Goal: Information Seeking & Learning: Find specific fact

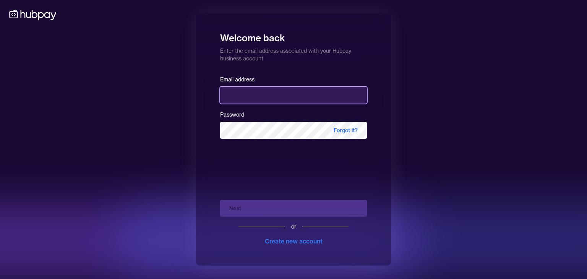
type input "**********"
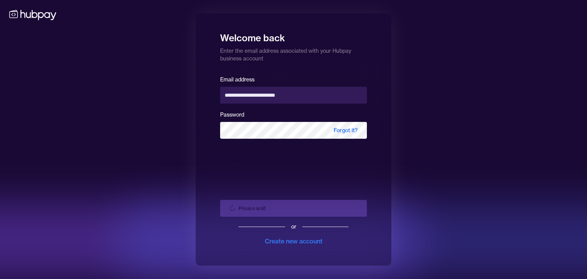
click at [323, 204] on div "Please wait or Create new account" at bounding box center [293, 220] width 147 height 52
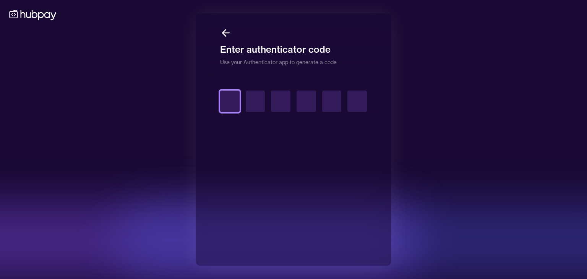
click at [236, 97] on input "text" at bounding box center [229, 101] width 19 height 21
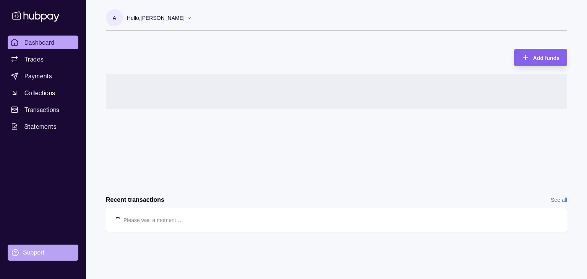
click at [30, 250] on div "Support" at bounding box center [33, 252] width 21 height 8
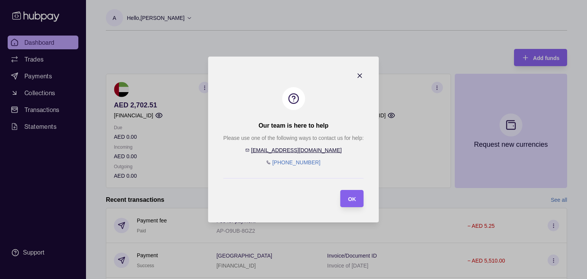
click at [361, 78] on icon "button" at bounding box center [360, 76] width 8 height 8
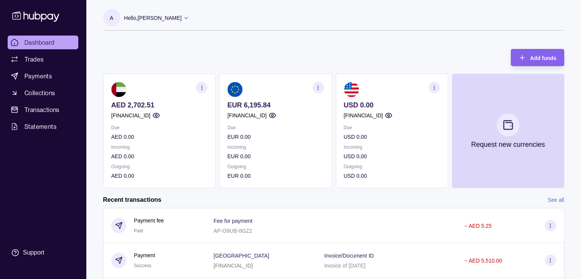
click at [319, 85] on icon "button" at bounding box center [318, 88] width 6 height 6
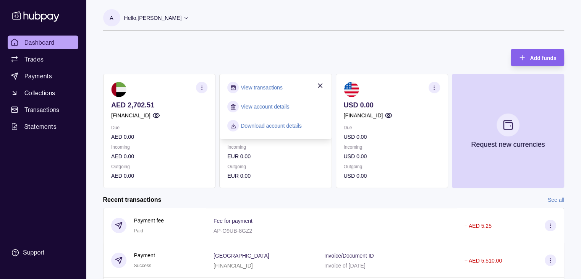
click at [404, 24] on section "A Hello, [PERSON_NAME] Cardinals FZ LLC Account Terms and conditions Privacy po…" at bounding box center [333, 19] width 461 height 21
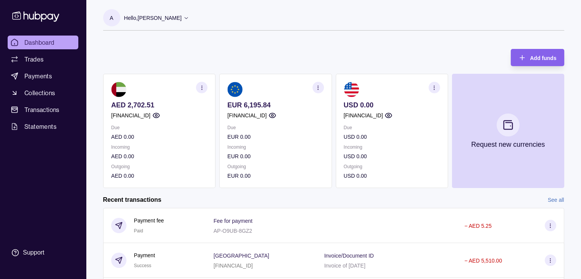
click at [321, 88] on icon "button" at bounding box center [318, 88] width 6 height 6
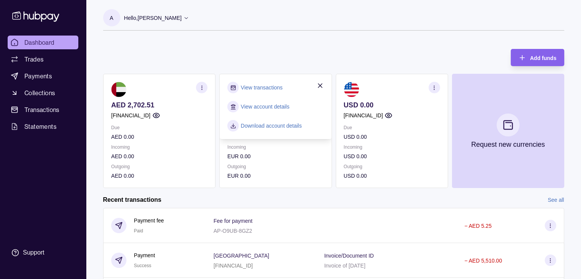
click at [260, 107] on link "View account details" at bounding box center [265, 106] width 49 height 8
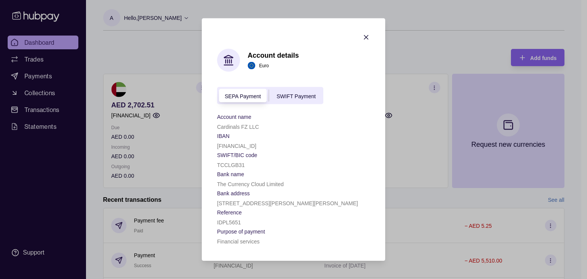
click at [232, 136] on section "IBAN" at bounding box center [293, 135] width 153 height 9
click at [279, 96] on span "SWIFT Payment" at bounding box center [296, 96] width 39 height 6
drag, startPoint x: 259, startPoint y: 126, endPoint x: 211, endPoint y: 112, distance: 49.8
click at [211, 112] on section "Account details Euro SEPA Payment SWIFT Payment Account name Cardinals FZ LLC I…" at bounding box center [293, 139] width 183 height 243
click at [225, 144] on p "[FINANCIAL_ID]" at bounding box center [236, 146] width 39 height 6
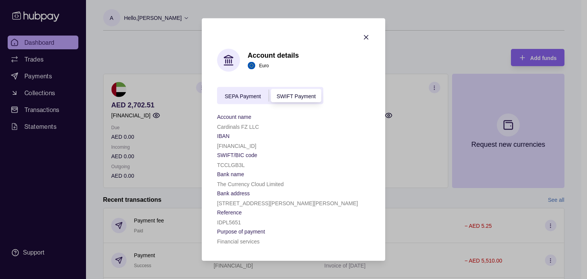
click at [241, 141] on div "[FINANCIAL_ID]" at bounding box center [293, 145] width 153 height 9
drag, startPoint x: 144, startPoint y: 57, endPoint x: 163, endPoint y: 72, distance: 24.5
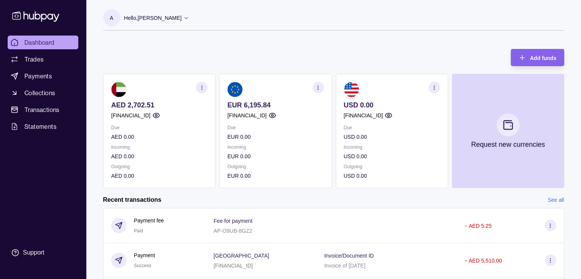
click at [318, 88] on circle "button" at bounding box center [318, 87] width 0 height 0
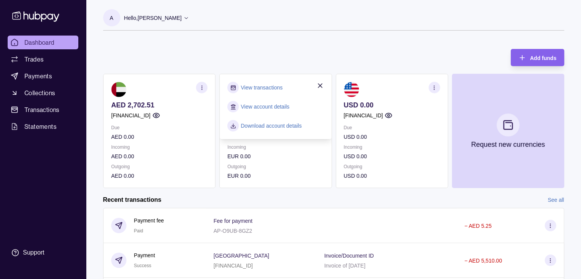
click at [274, 95] on div "View transactions View account details Download account details" at bounding box center [275, 107] width 96 height 50
click at [275, 106] on link "View account details" at bounding box center [265, 106] width 49 height 8
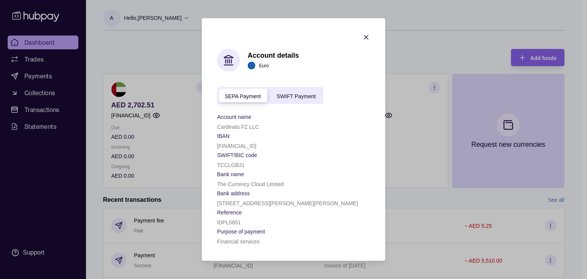
click at [290, 93] on span "SWIFT Payment" at bounding box center [296, 96] width 39 height 6
click at [235, 93] on span "SEPA Payment" at bounding box center [243, 96] width 36 height 6
click at [274, 96] on div "SWIFT Payment" at bounding box center [296, 95] width 54 height 9
drag, startPoint x: 220, startPoint y: 117, endPoint x: 253, endPoint y: 117, distance: 32.5
click at [253, 117] on section "Account name" at bounding box center [293, 116] width 153 height 9
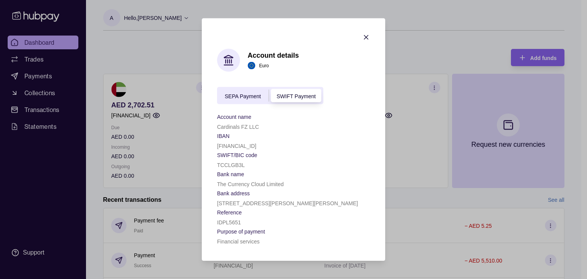
click at [251, 124] on p "Cardinals FZ LLC" at bounding box center [238, 127] width 42 height 6
drag, startPoint x: 218, startPoint y: 137, endPoint x: 228, endPoint y: 130, distance: 11.8
click at [228, 131] on span "IBAN" at bounding box center [223, 135] width 13 height 9
click at [227, 134] on p "IBAN" at bounding box center [223, 136] width 13 height 6
click at [212, 133] on section "Account details Euro SEPA Payment SWIFT Payment Account name Cardinals FZ LLC I…" at bounding box center [293, 139] width 183 height 243
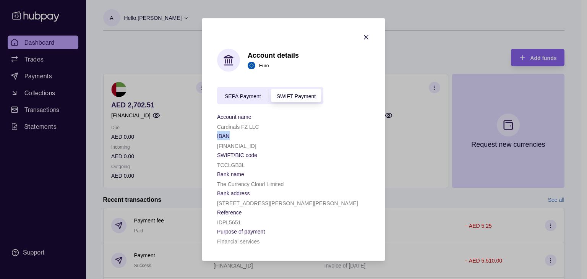
drag, startPoint x: 216, startPoint y: 133, endPoint x: 270, endPoint y: 133, distance: 53.5
click at [270, 133] on section "Account details Euro SEPA Payment SWIFT Payment Account name Cardinals FZ LLC I…" at bounding box center [293, 139] width 183 height 243
click at [256, 144] on p "[FINANCIAL_ID]" at bounding box center [236, 146] width 39 height 6
click at [363, 36] on icon "button" at bounding box center [366, 38] width 8 height 8
